Goal: Task Accomplishment & Management: Manage account settings

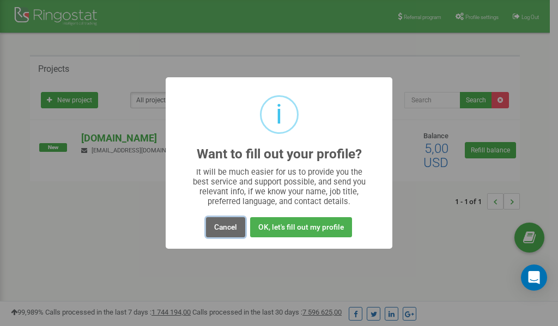
click at [229, 229] on button "Cancel" at bounding box center [225, 227] width 39 height 20
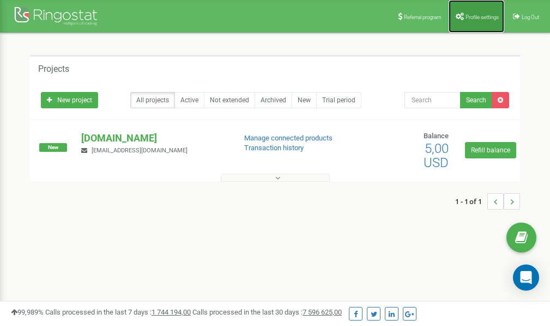
click at [467, 18] on span "Profile settings" at bounding box center [481, 17] width 33 height 6
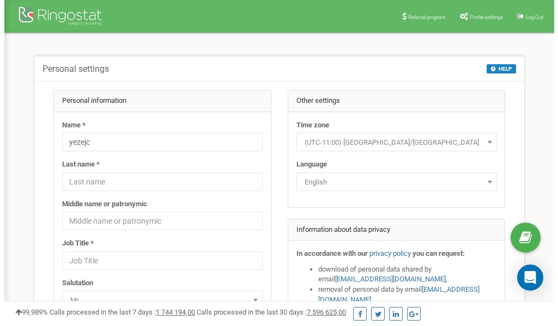
scroll to position [54, 0]
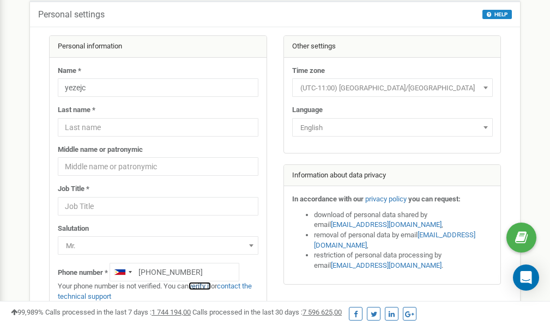
click at [207, 286] on link "verify it" at bounding box center [200, 286] width 22 height 8
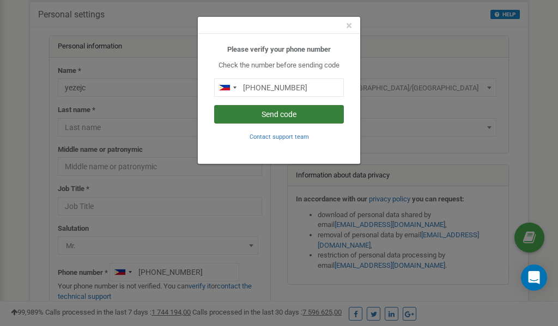
click at [262, 115] on button "Send code" at bounding box center [279, 114] width 130 height 19
